Goal: Check status: Check status

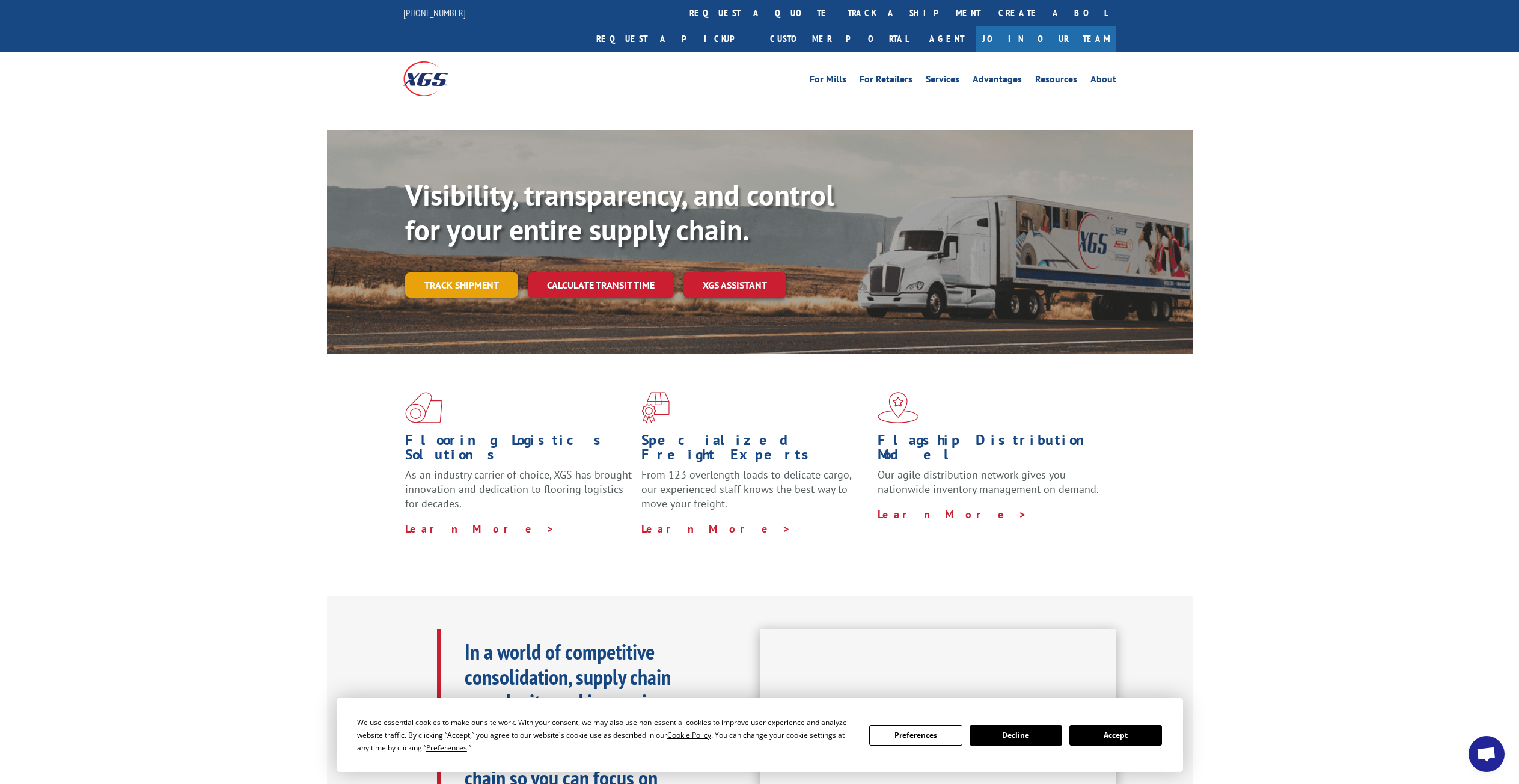
click at [467, 273] on link "Track shipment" at bounding box center [461, 285] width 113 height 26
click at [1103, 735] on button "Accept" at bounding box center [1116, 735] width 93 height 20
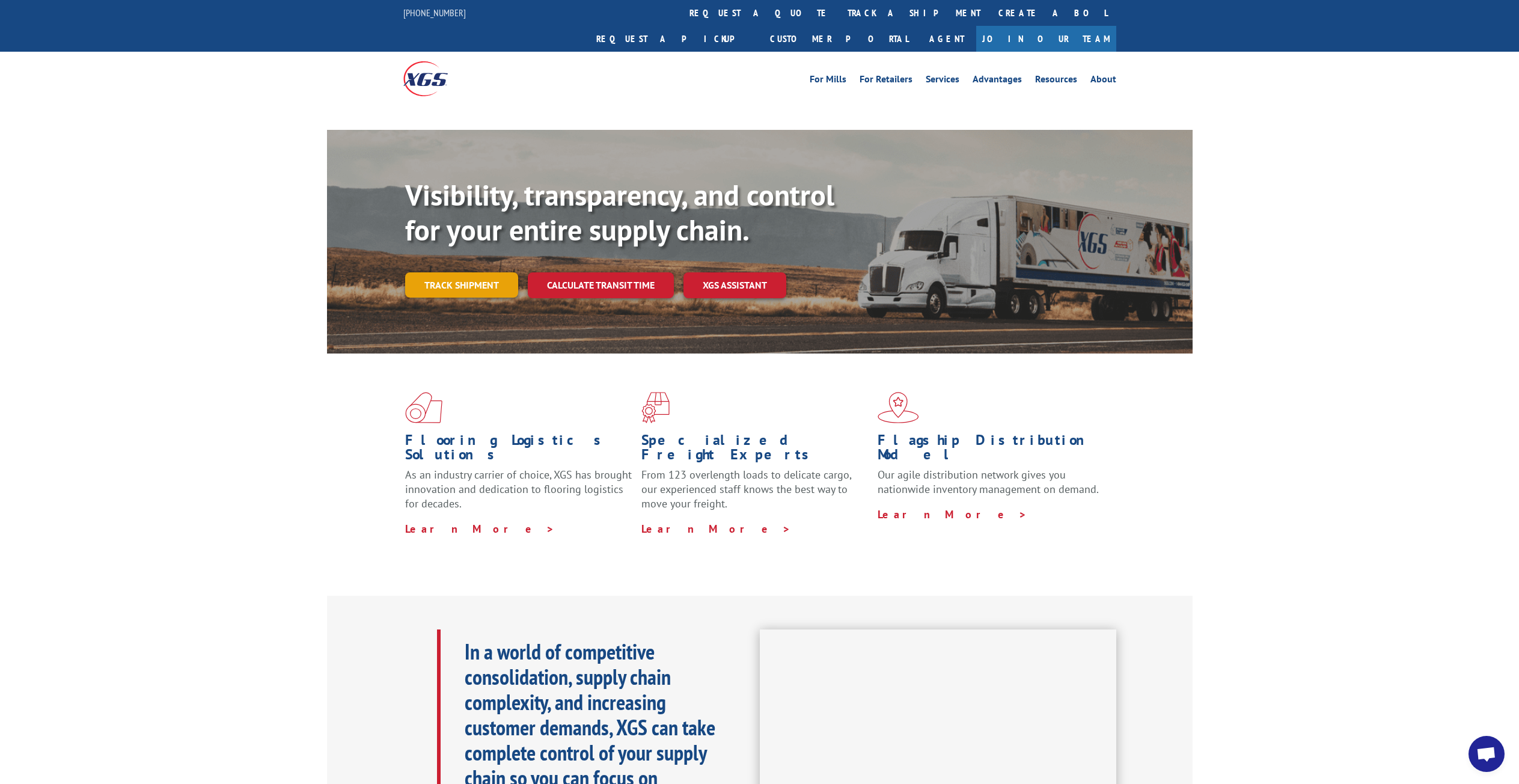
click at [464, 273] on link "Track shipment" at bounding box center [461, 285] width 113 height 26
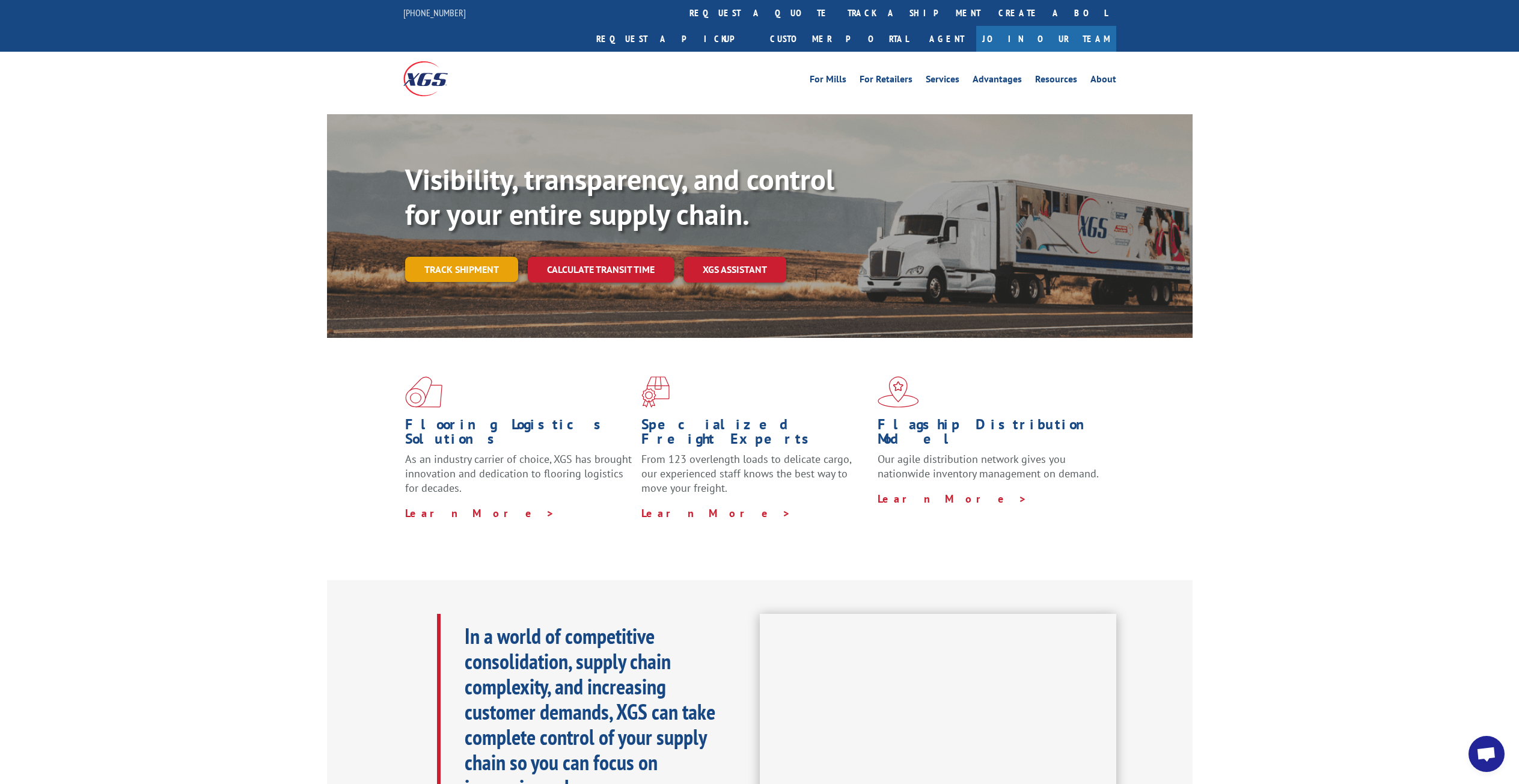
click at [431, 257] on link "Track shipment" at bounding box center [461, 269] width 113 height 26
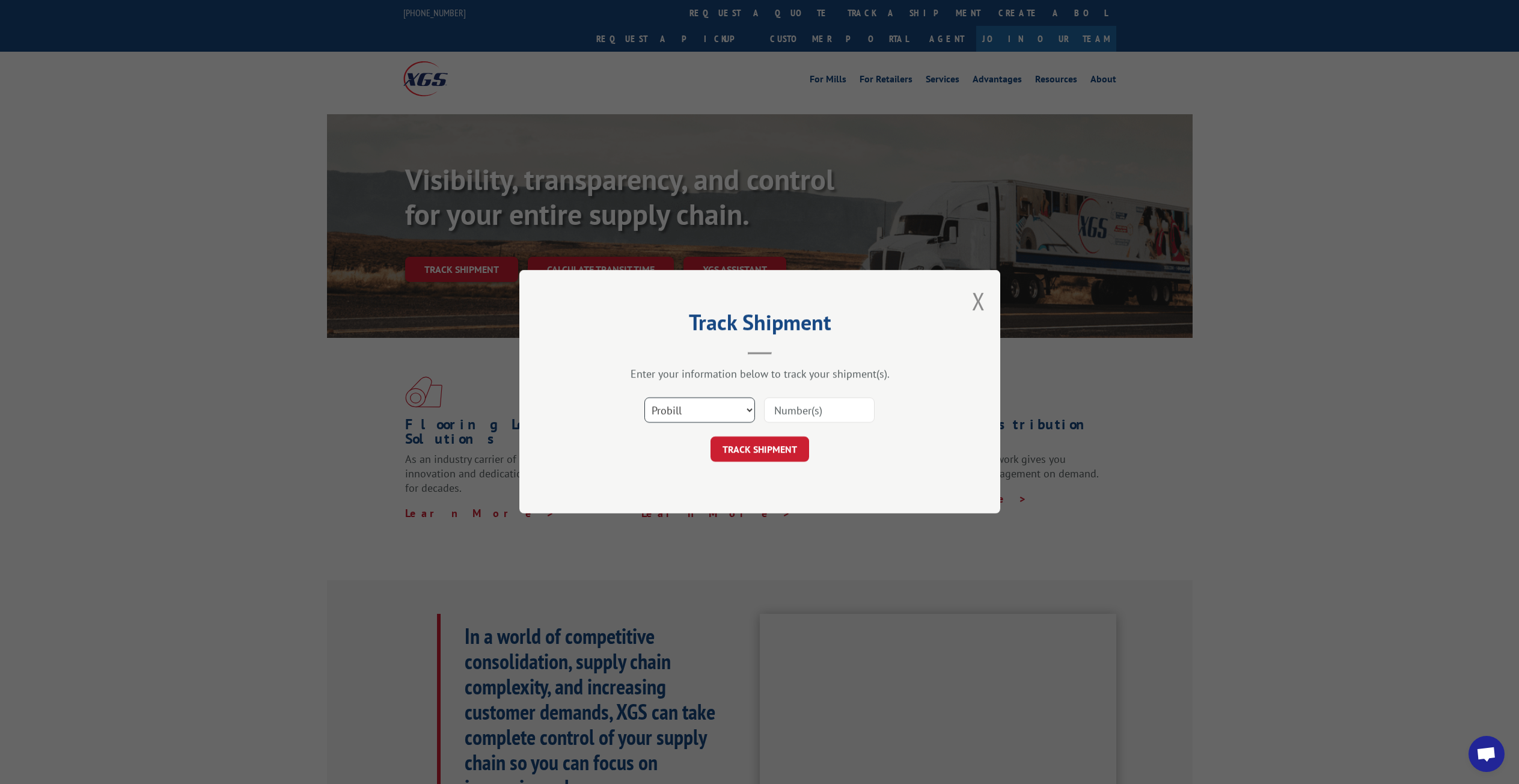
click at [744, 409] on select "Select category... Probill BOL PO" at bounding box center [700, 411] width 111 height 26
select select "bol"
click at [644, 398] on select "Select category... Probill BOL PO" at bounding box center [700, 411] width 111 height 26
click at [786, 416] on input at bounding box center [819, 411] width 111 height 26
type input "260720"
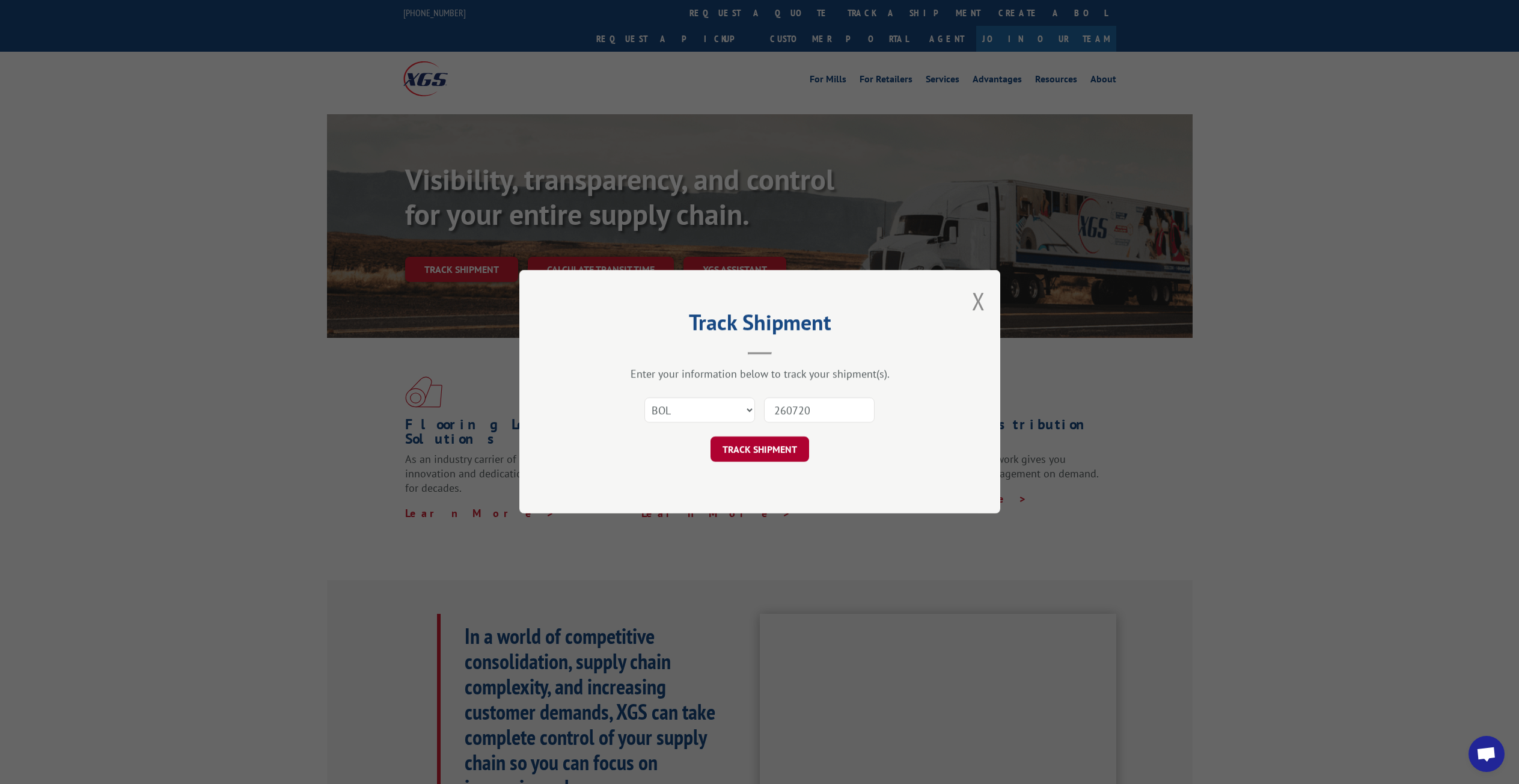
click at [764, 452] on button "TRACK SHIPMENT" at bounding box center [760, 450] width 99 height 26
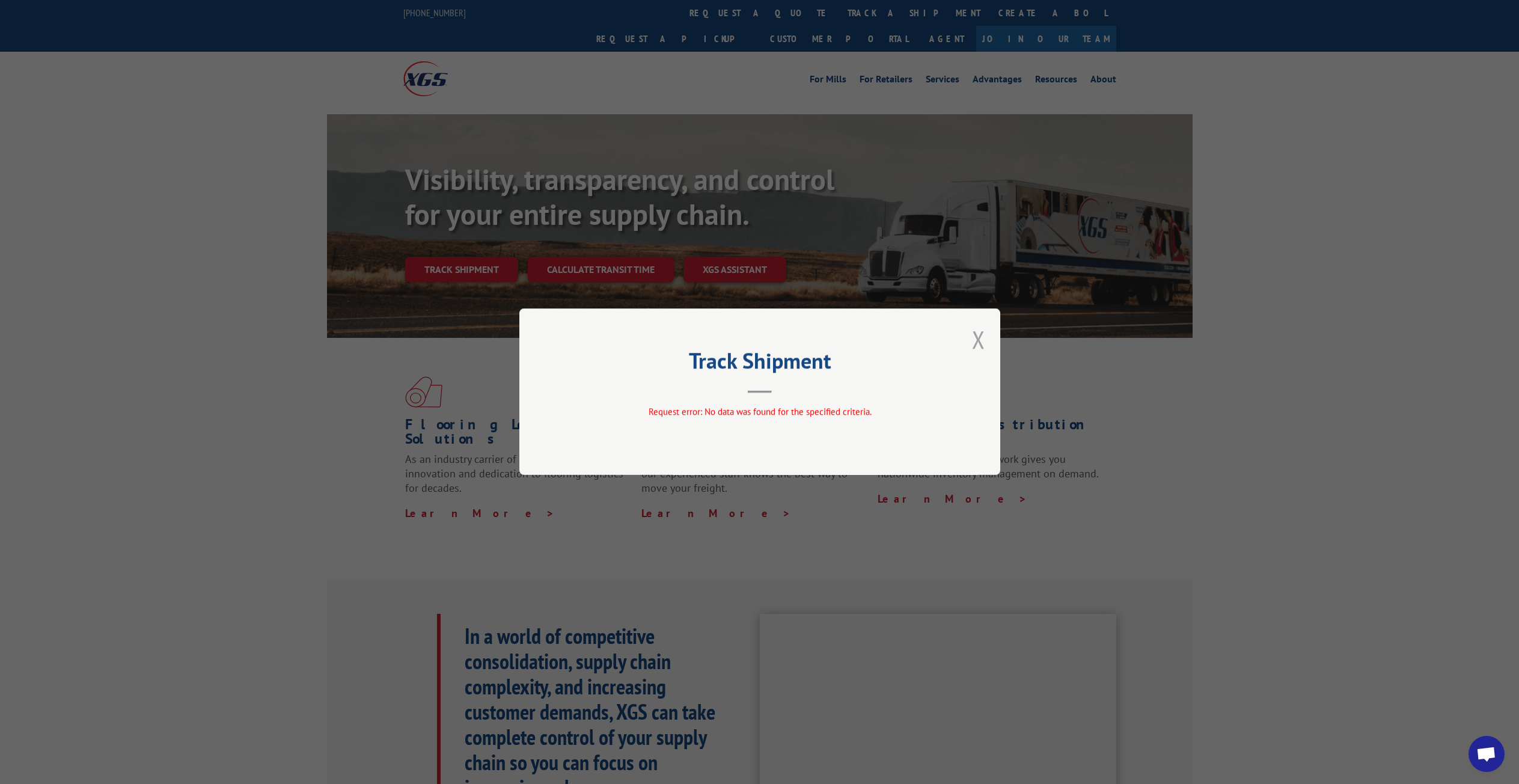
click at [979, 326] on button "Close modal" at bounding box center [979, 338] width 14 height 32
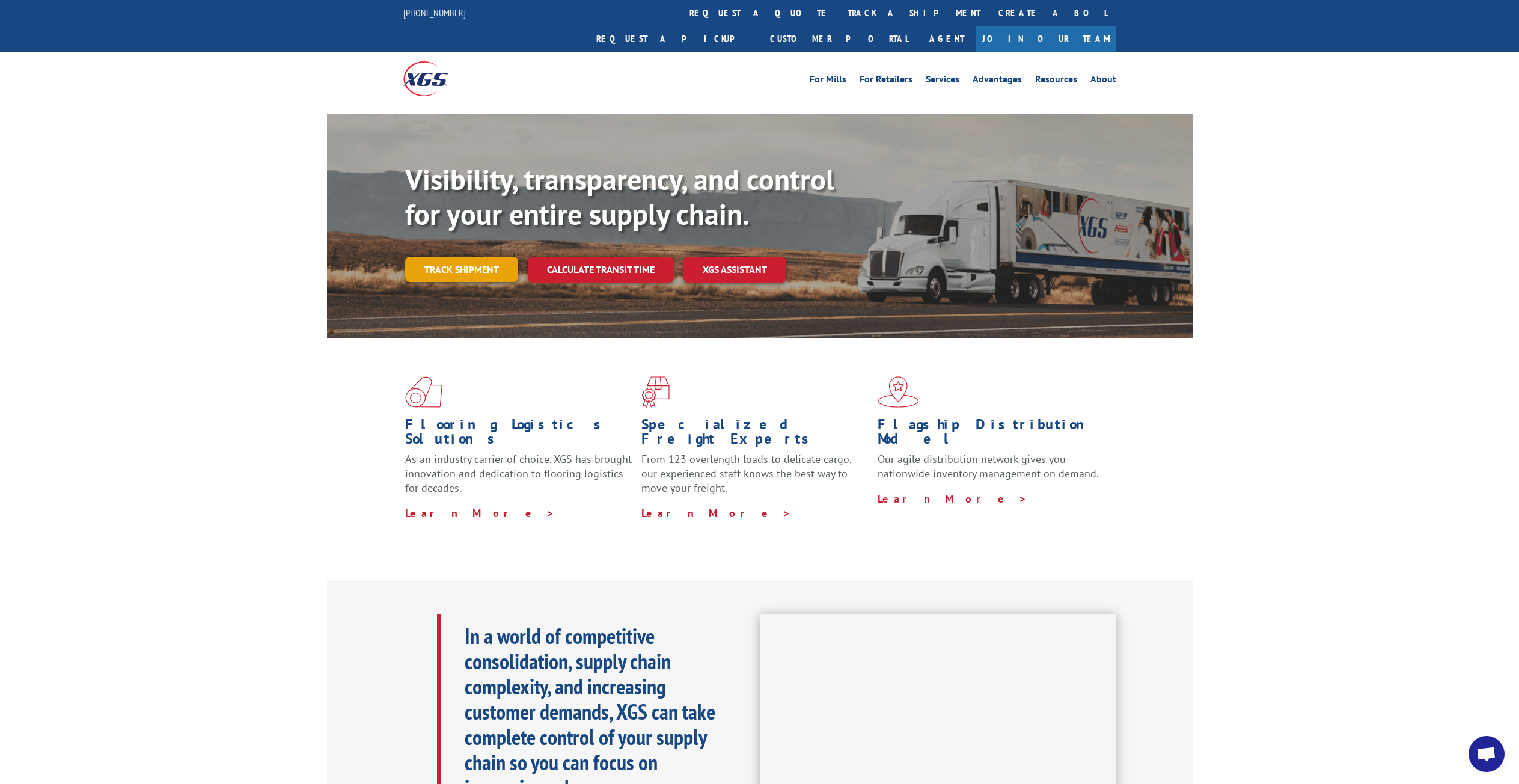
click at [452, 257] on link "Track shipment" at bounding box center [461, 269] width 113 height 26
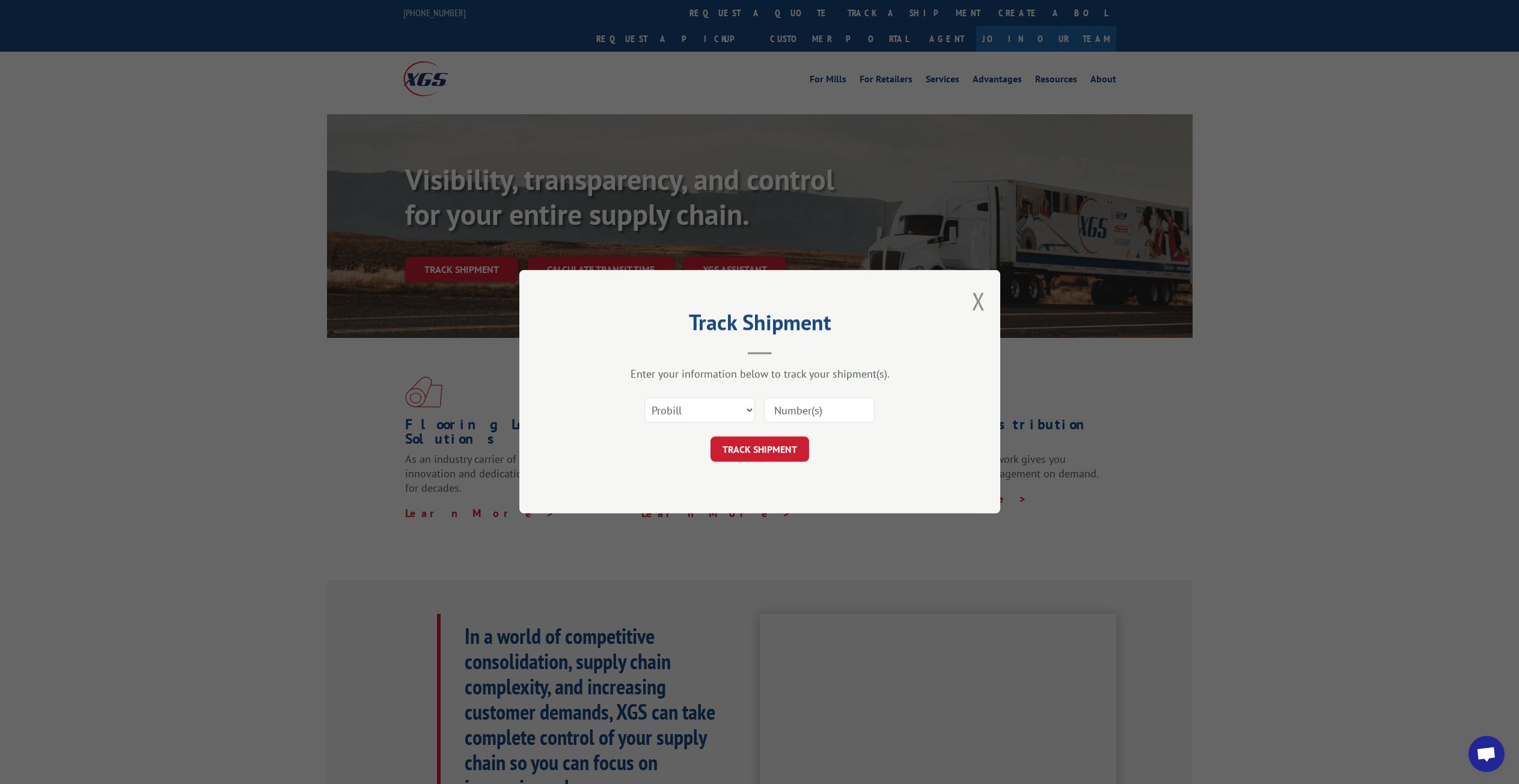
click at [832, 413] on input at bounding box center [819, 411] width 111 height 26
type input "260720"
click button "TRACK SHIPMENT" at bounding box center [760, 450] width 99 height 26
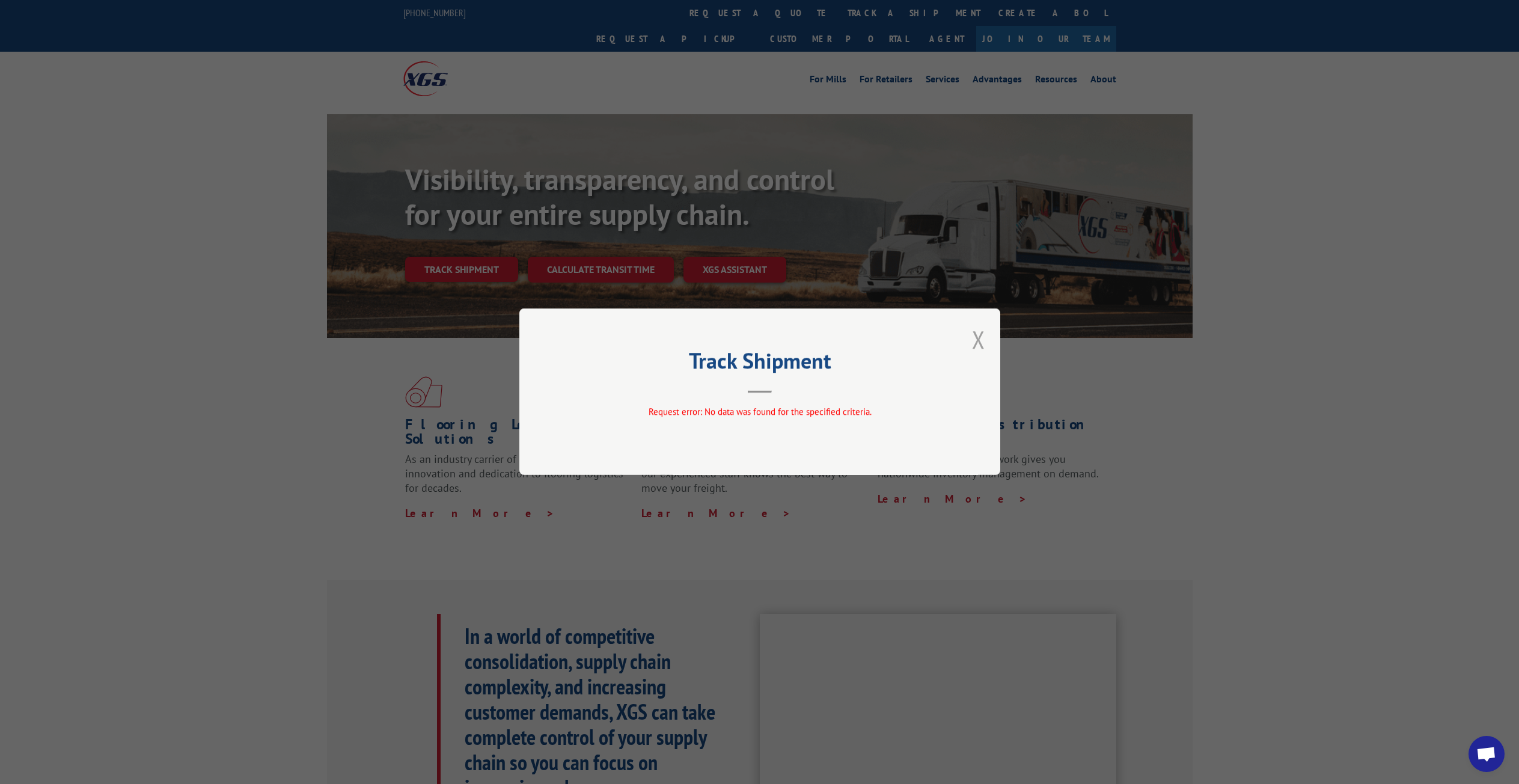
click at [973, 340] on button "Close modal" at bounding box center [979, 338] width 14 height 32
